Goal: Navigation & Orientation: Find specific page/section

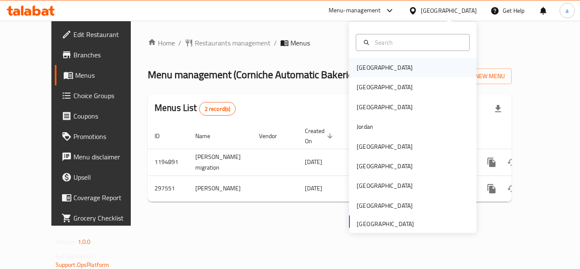
click at [377, 65] on div "[GEOGRAPHIC_DATA]" at bounding box center [412, 68] width 127 height 20
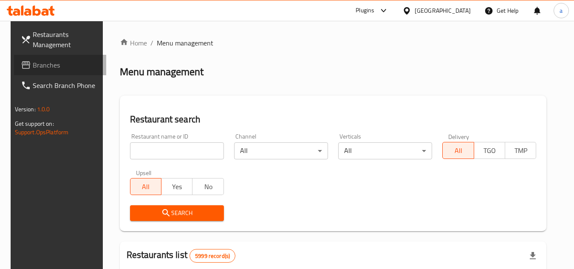
click at [70, 65] on span "Branches" at bounding box center [66, 65] width 67 height 10
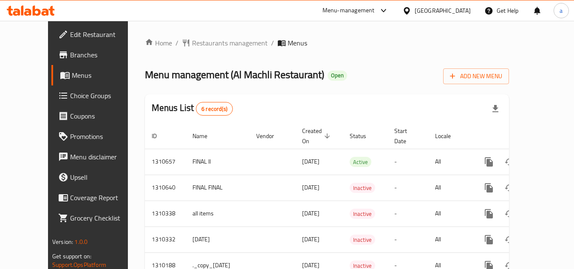
click at [443, 5] on div "[GEOGRAPHIC_DATA]" at bounding box center [436, 10] width 82 height 20
click at [411, 12] on icon at bounding box center [406, 10] width 9 height 9
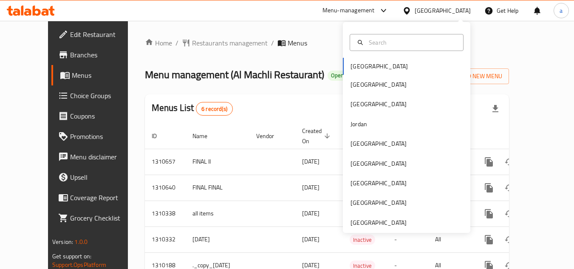
click at [364, 228] on div "[GEOGRAPHIC_DATA] [GEOGRAPHIC_DATA] [GEOGRAPHIC_DATA] [GEOGRAPHIC_DATA] [GEOGRA…" at bounding box center [406, 127] width 127 height 211
click at [373, 222] on div "[GEOGRAPHIC_DATA]" at bounding box center [378, 222] width 56 height 9
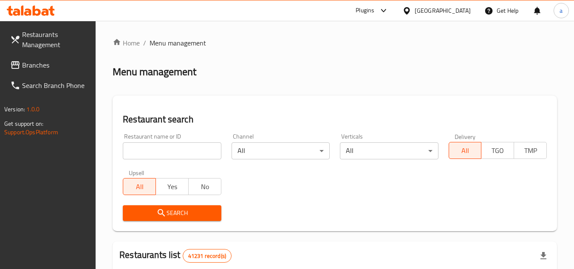
click at [40, 67] on span "Branches" at bounding box center [55, 65] width 67 height 10
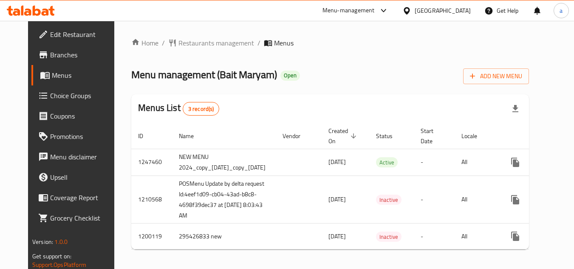
click at [418, 8] on div "[GEOGRAPHIC_DATA]" at bounding box center [442, 10] width 56 height 9
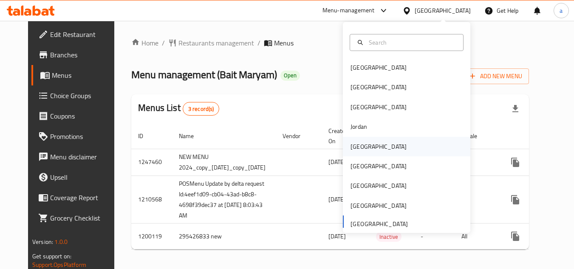
click at [352, 150] on div "[GEOGRAPHIC_DATA]" at bounding box center [378, 146] width 56 height 9
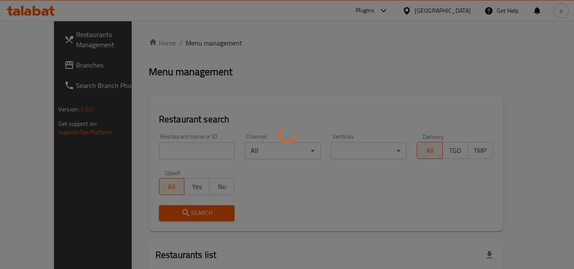
click at [41, 68] on div at bounding box center [287, 134] width 574 height 269
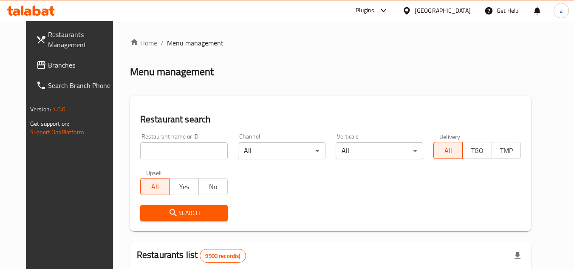
click at [41, 68] on div "Restaurants Management Branches Search Branch Phone Version: 1.0.0 Get support …" at bounding box center [287, 270] width 522 height 498
click at [48, 68] on span "Branches" at bounding box center [81, 65] width 67 height 10
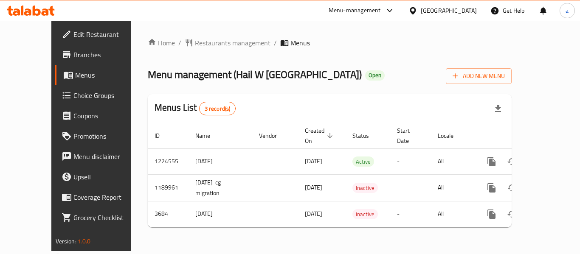
click at [457, 4] on div "[GEOGRAPHIC_DATA]" at bounding box center [443, 10] width 82 height 20
click at [381, 14] on div "Menu-management" at bounding box center [355, 11] width 52 height 10
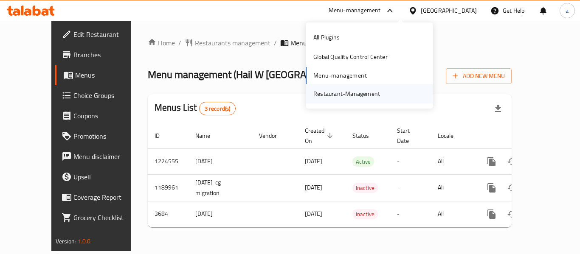
click at [343, 91] on div "Restaurant-Management" at bounding box center [346, 93] width 67 height 9
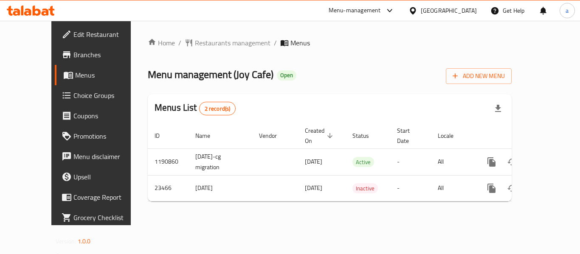
click at [464, 10] on div "Kuwait" at bounding box center [449, 10] width 56 height 9
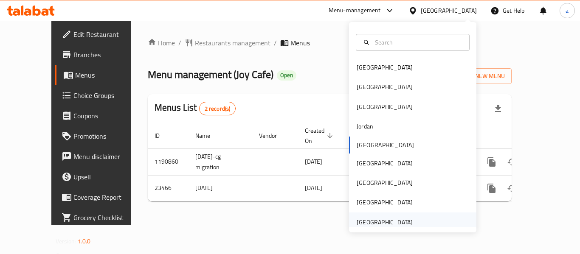
click at [380, 225] on div "[GEOGRAPHIC_DATA]" at bounding box center [385, 222] width 56 height 9
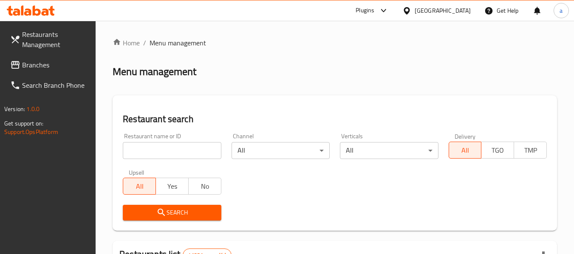
click at [52, 69] on span "Branches" at bounding box center [55, 65] width 67 height 10
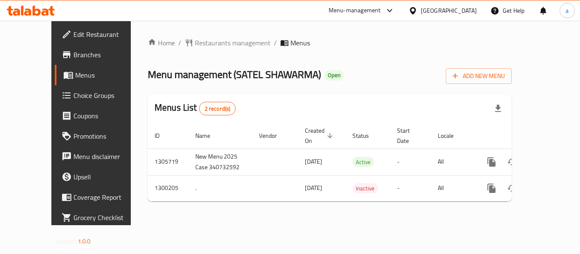
click at [367, 11] on div "Menu-management" at bounding box center [355, 11] width 52 height 10
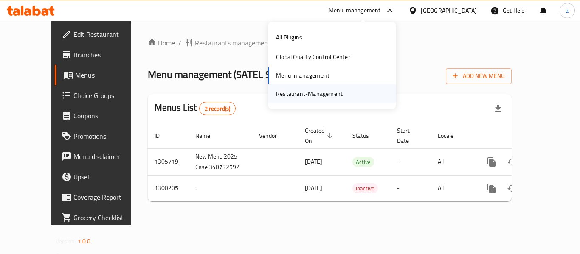
click at [321, 92] on div "Restaurant-Management" at bounding box center [309, 93] width 67 height 9
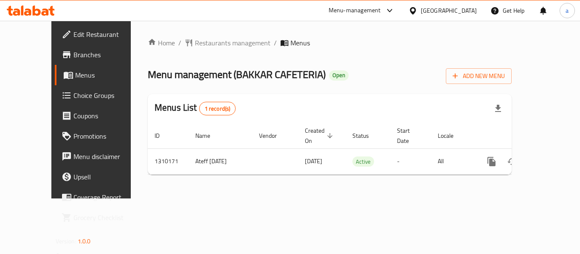
click at [427, 13] on div "[GEOGRAPHIC_DATA]" at bounding box center [449, 10] width 56 height 9
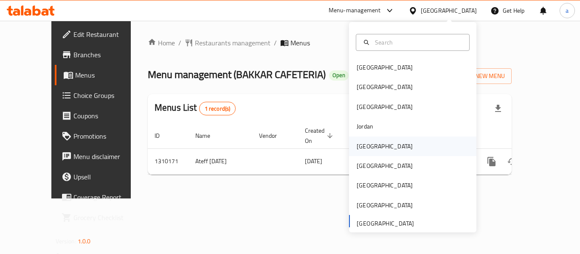
click at [360, 138] on div "Kuwait" at bounding box center [385, 147] width 70 height 20
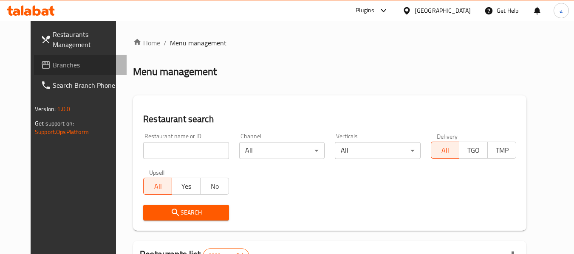
click at [53, 64] on span "Branches" at bounding box center [86, 65] width 67 height 10
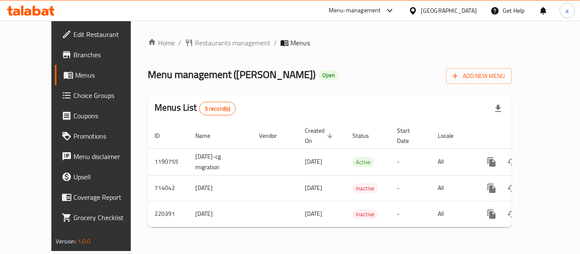
click at [463, 9] on div "[GEOGRAPHIC_DATA]" at bounding box center [449, 10] width 56 height 9
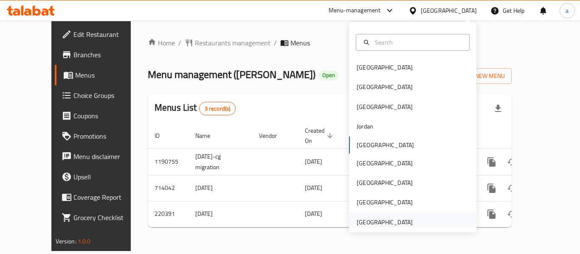
click at [384, 220] on div "[GEOGRAPHIC_DATA]" at bounding box center [385, 222] width 56 height 9
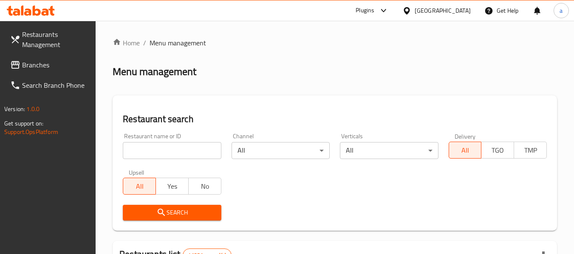
click at [28, 63] on span "Branches" at bounding box center [55, 65] width 67 height 10
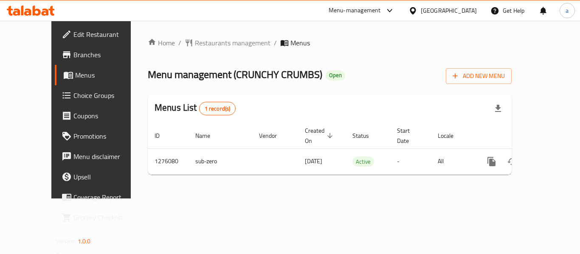
click at [432, 8] on div "[GEOGRAPHIC_DATA]" at bounding box center [449, 10] width 56 height 9
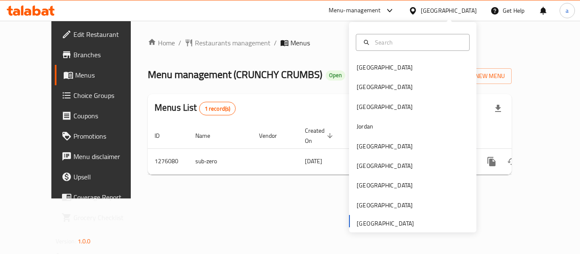
click at [349, 9] on div "Menu-management" at bounding box center [355, 11] width 52 height 10
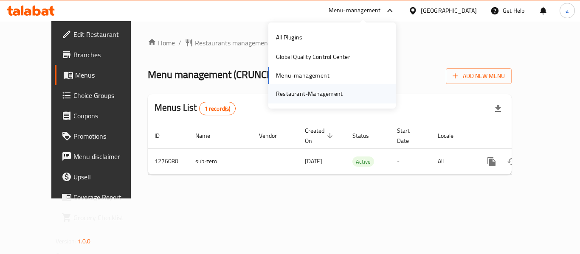
click at [307, 98] on div "Restaurant-Management" at bounding box center [309, 93] width 67 height 9
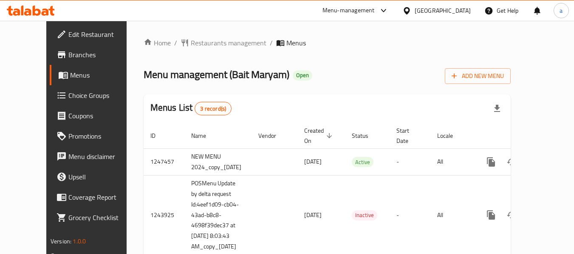
click at [430, 8] on div "[GEOGRAPHIC_DATA]" at bounding box center [442, 10] width 56 height 9
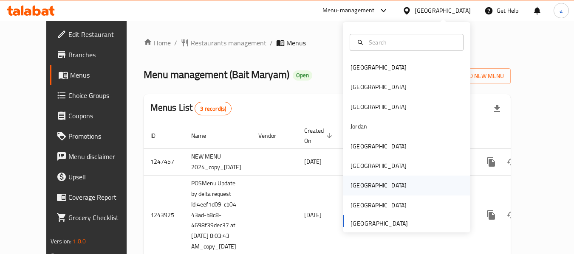
click at [359, 182] on div "[GEOGRAPHIC_DATA]" at bounding box center [378, 186] width 70 height 20
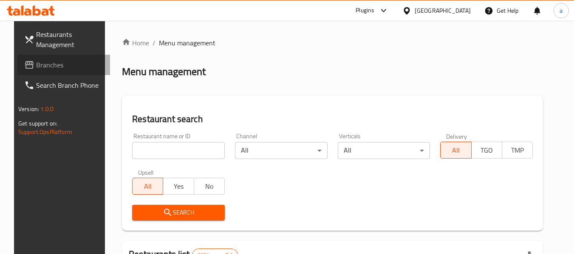
click at [48, 66] on span "Branches" at bounding box center [69, 65] width 67 height 10
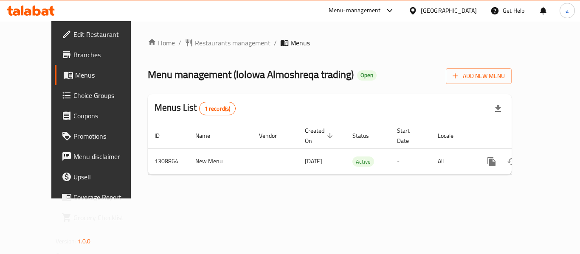
click at [421, 11] on div at bounding box center [414, 10] width 12 height 9
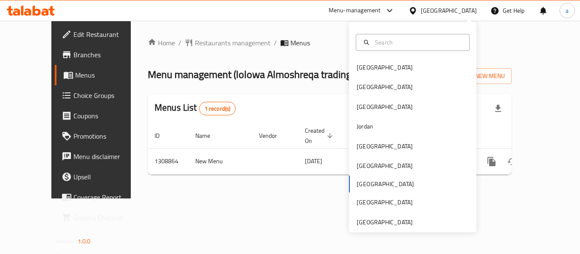
click at [366, 183] on div "Bahrain Egypt Iraq Jordan Kuwait Oman Qatar Saudi Arabia United Arab Emirates" at bounding box center [412, 145] width 127 height 175
click at [366, 167] on div "[GEOGRAPHIC_DATA]" at bounding box center [385, 165] width 56 height 9
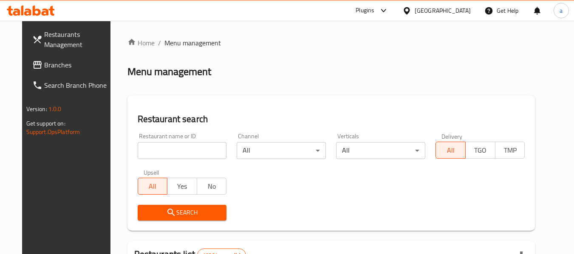
click at [44, 60] on span "Branches" at bounding box center [77, 65] width 67 height 10
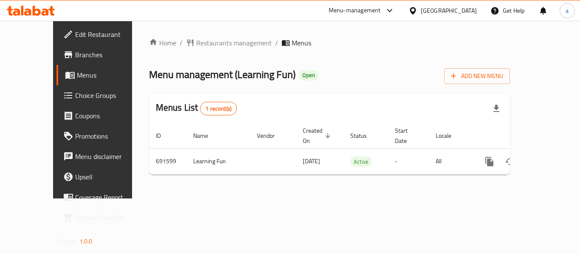
click at [417, 13] on icon at bounding box center [412, 10] width 9 height 9
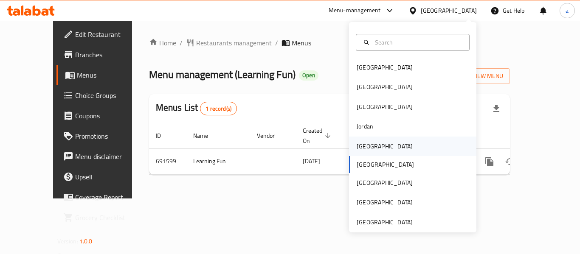
click at [374, 145] on div "[GEOGRAPHIC_DATA]" at bounding box center [385, 147] width 70 height 20
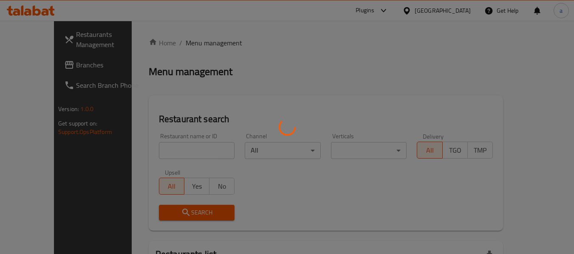
click at [34, 59] on div at bounding box center [287, 127] width 574 height 254
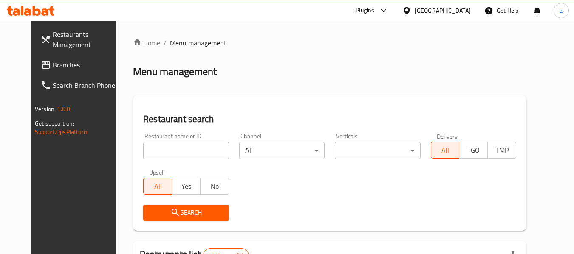
click at [53, 67] on span "Branches" at bounding box center [86, 65] width 67 height 10
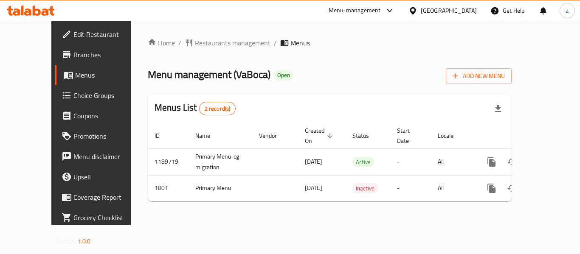
click at [421, 8] on div at bounding box center [414, 10] width 12 height 9
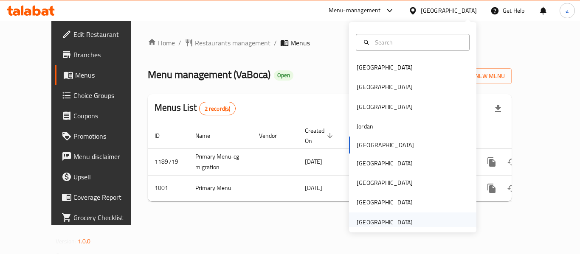
click at [377, 224] on div "[GEOGRAPHIC_DATA]" at bounding box center [385, 222] width 56 height 9
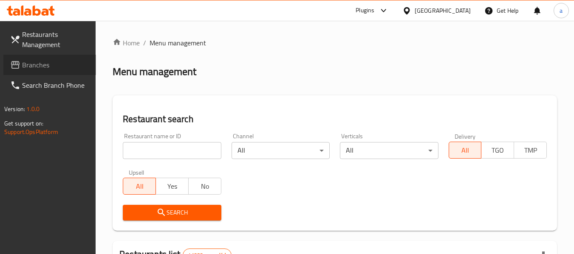
click at [46, 66] on span "Branches" at bounding box center [55, 65] width 67 height 10
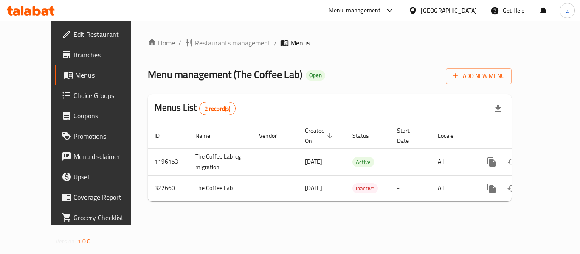
click at [434, 6] on div "[GEOGRAPHIC_DATA]" at bounding box center [449, 10] width 56 height 9
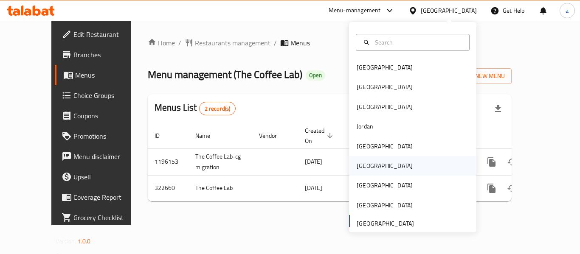
click at [381, 163] on div "[GEOGRAPHIC_DATA]" at bounding box center [412, 166] width 127 height 20
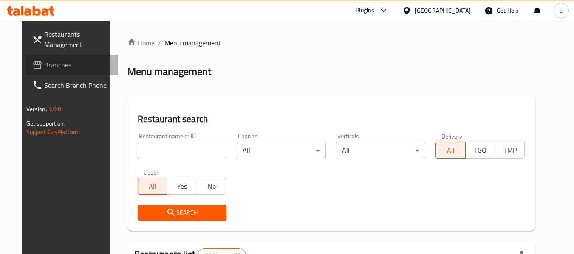
click at [47, 66] on span "Branches" at bounding box center [77, 65] width 67 height 10
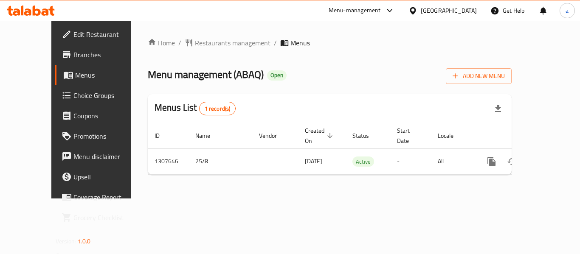
click at [465, 11] on div "Oman" at bounding box center [449, 10] width 56 height 9
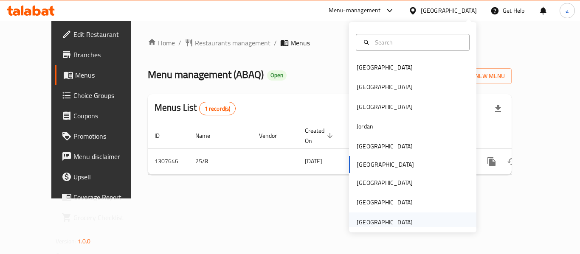
click at [378, 225] on div "[GEOGRAPHIC_DATA]" at bounding box center [385, 222] width 56 height 9
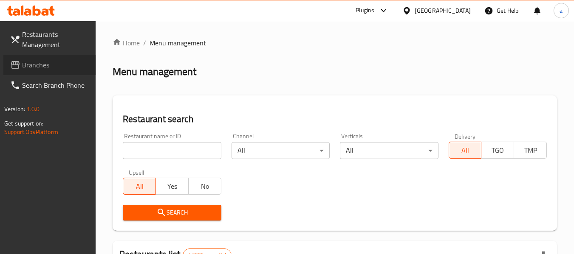
click at [47, 67] on span "Branches" at bounding box center [55, 65] width 67 height 10
